Goal: Information Seeking & Learning: Learn about a topic

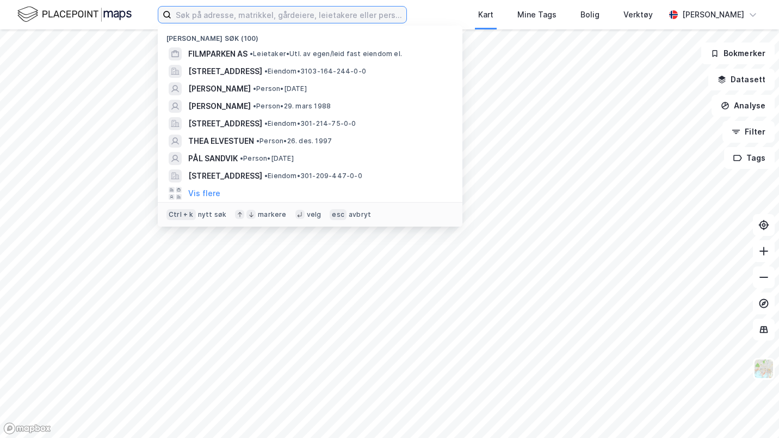
click at [233, 15] on input at bounding box center [288, 15] width 235 height 16
paste input "[STREET_ADDRESS]"
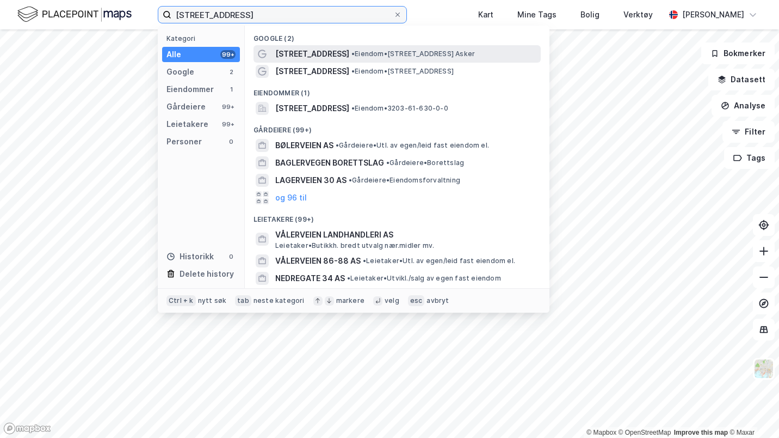
type input "[STREET_ADDRESS]"
click at [353, 56] on span "• Eiendom • [STREET_ADDRESS] Asker" at bounding box center [414, 54] width 124 height 9
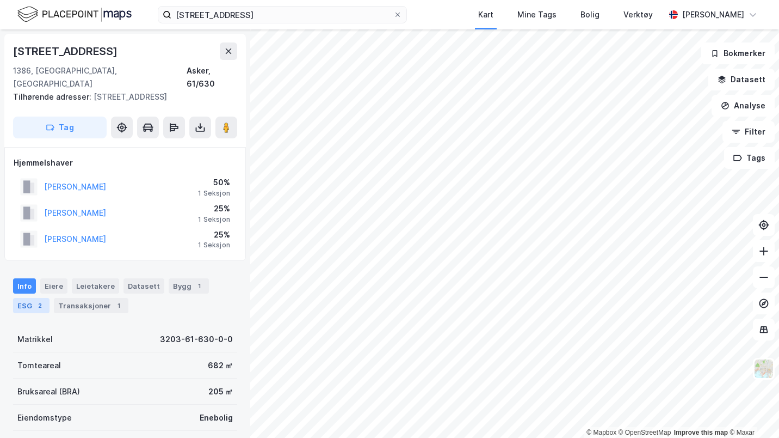
click at [24, 298] on div "ESG 2" at bounding box center [31, 305] width 36 height 15
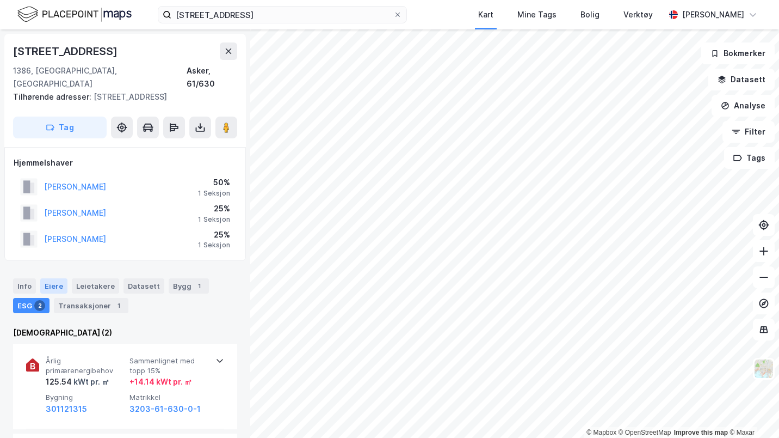
click at [53, 278] on div "Eiere" at bounding box center [53, 285] width 27 height 15
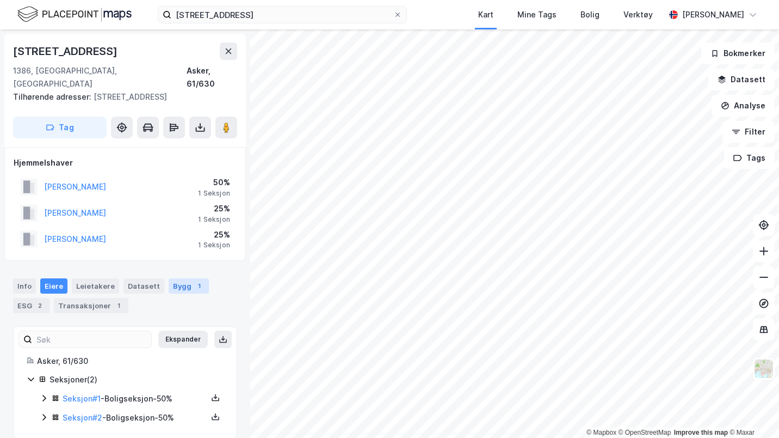
click at [169, 278] on div "Bygg 1" at bounding box center [189, 285] width 40 height 15
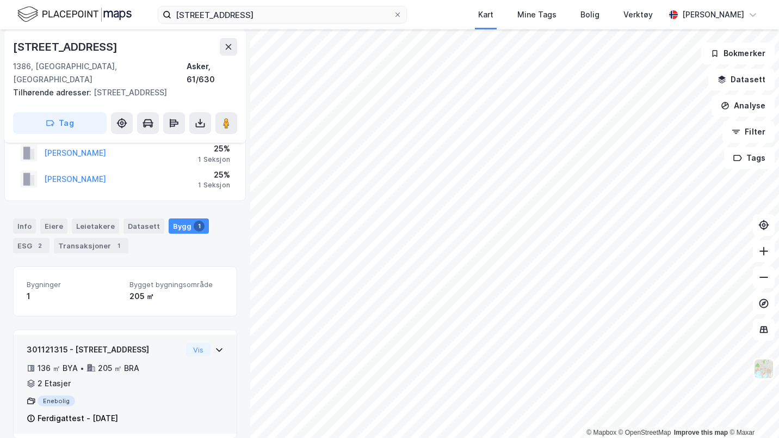
scroll to position [59, 0]
